Goal: Navigation & Orientation: Find specific page/section

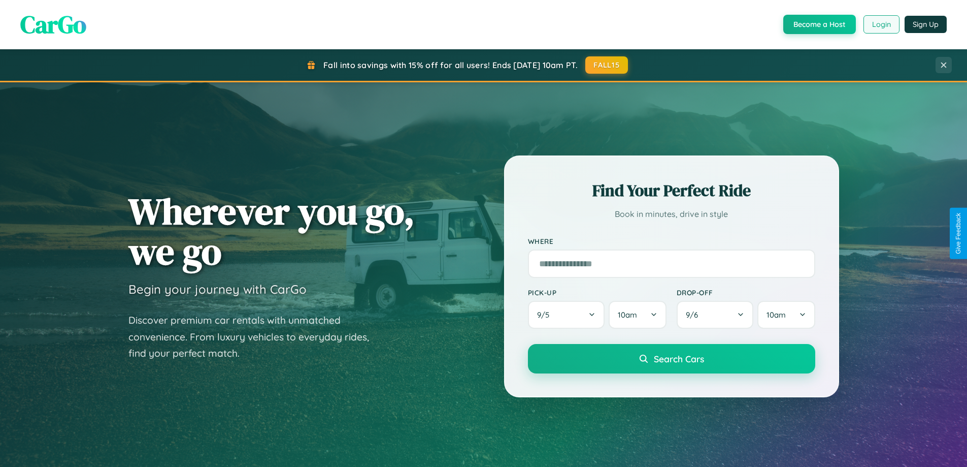
click at [881, 24] on button "Login" at bounding box center [882, 24] width 36 height 18
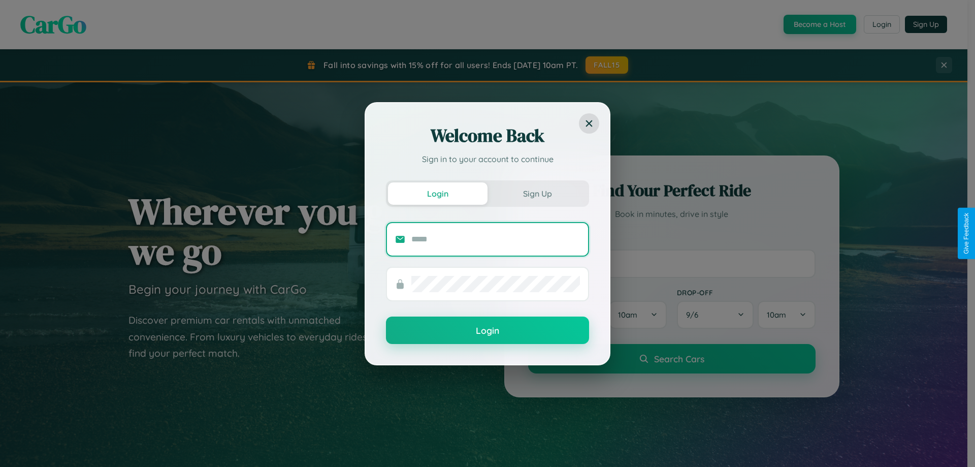
click at [496, 239] on input "text" at bounding box center [495, 239] width 169 height 16
type input "**********"
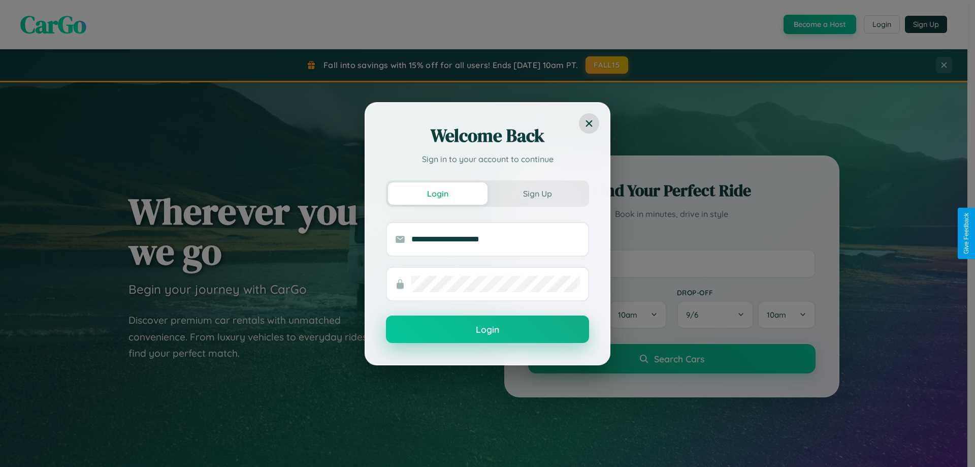
click at [488, 329] on button "Login" at bounding box center [487, 328] width 203 height 27
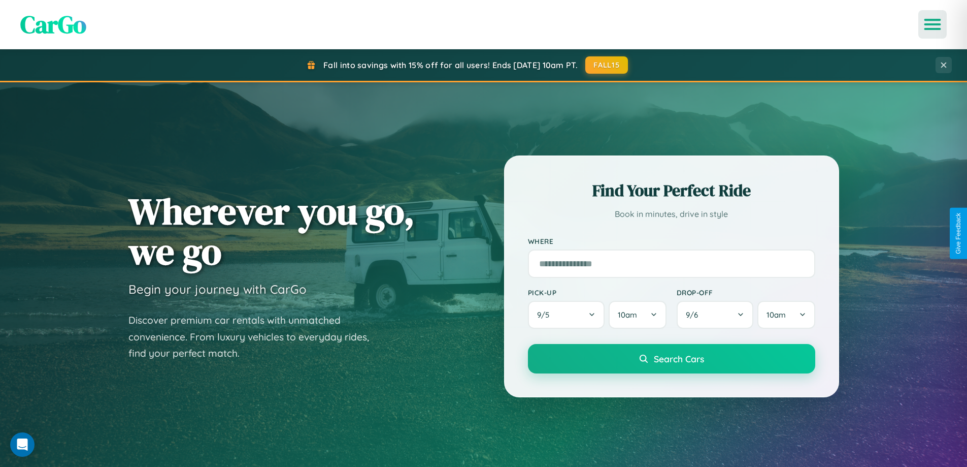
click at [933, 24] on icon "Open menu" at bounding box center [933, 24] width 15 height 9
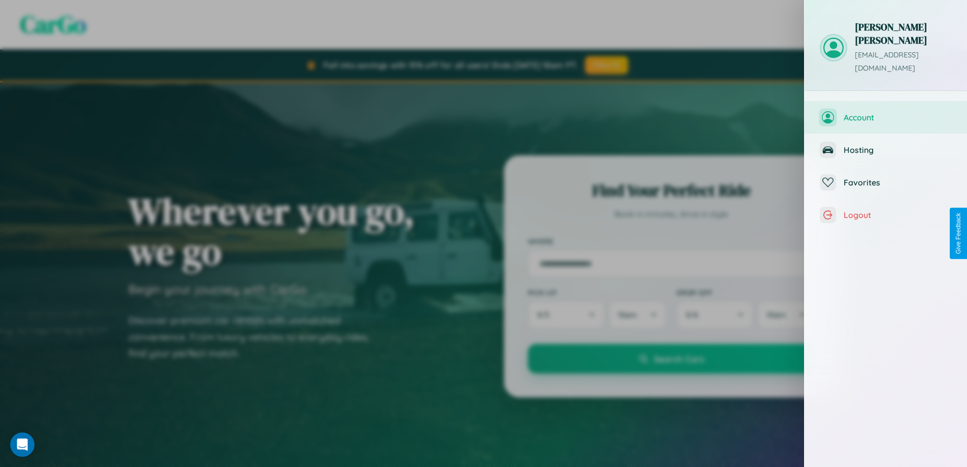
click at [886, 112] on span "Account" at bounding box center [898, 117] width 108 height 10
